Goal: Navigation & Orientation: Find specific page/section

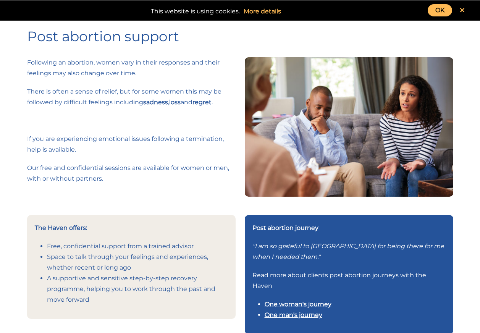
click at [442, 15] on link "OK" at bounding box center [440, 10] width 24 height 12
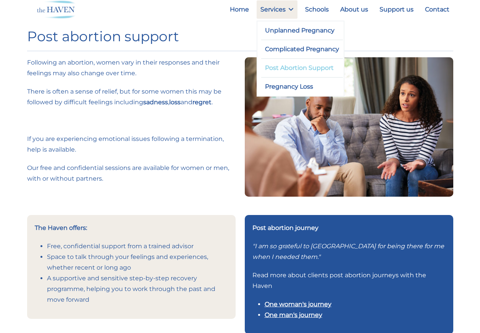
click at [290, 68] on link "Post Abortion Support" at bounding box center [302, 68] width 82 height 18
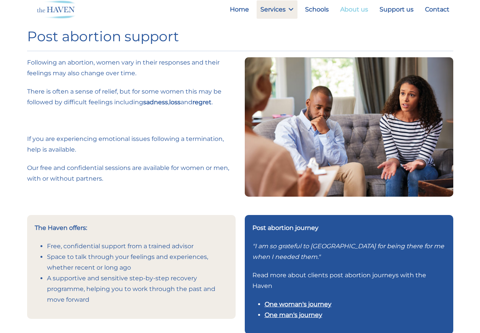
click at [359, 10] on link "About us" at bounding box center [355, 9] width 36 height 18
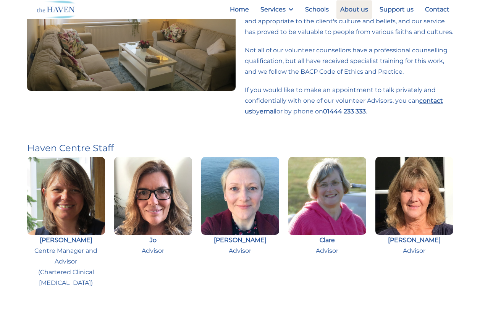
scroll to position [115, 0]
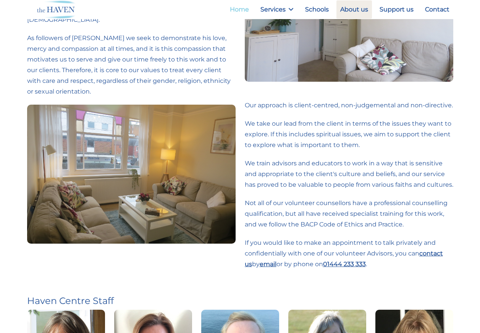
click at [240, 7] on link "Home" at bounding box center [239, 9] width 27 height 18
